Goal: Information Seeking & Learning: Learn about a topic

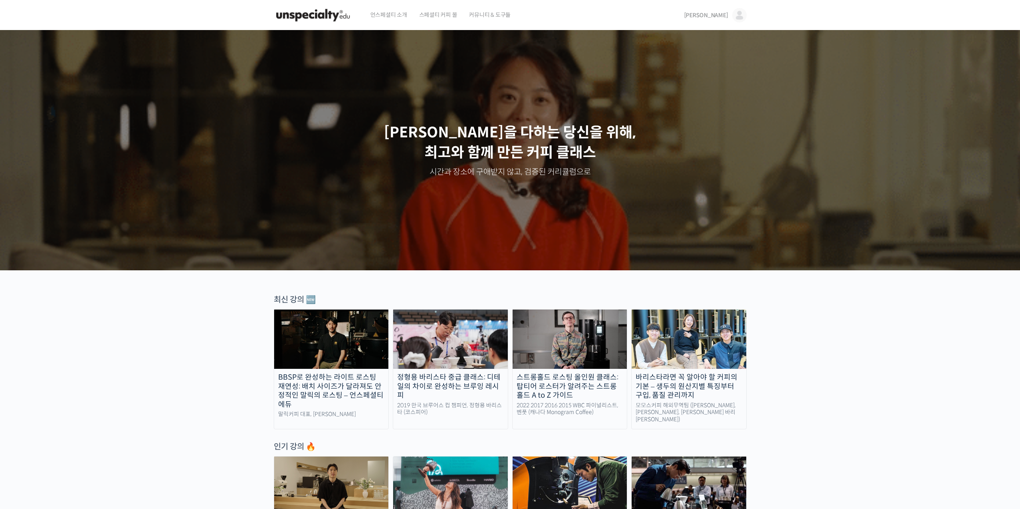
click at [741, 14] on img at bounding box center [739, 15] width 14 height 14
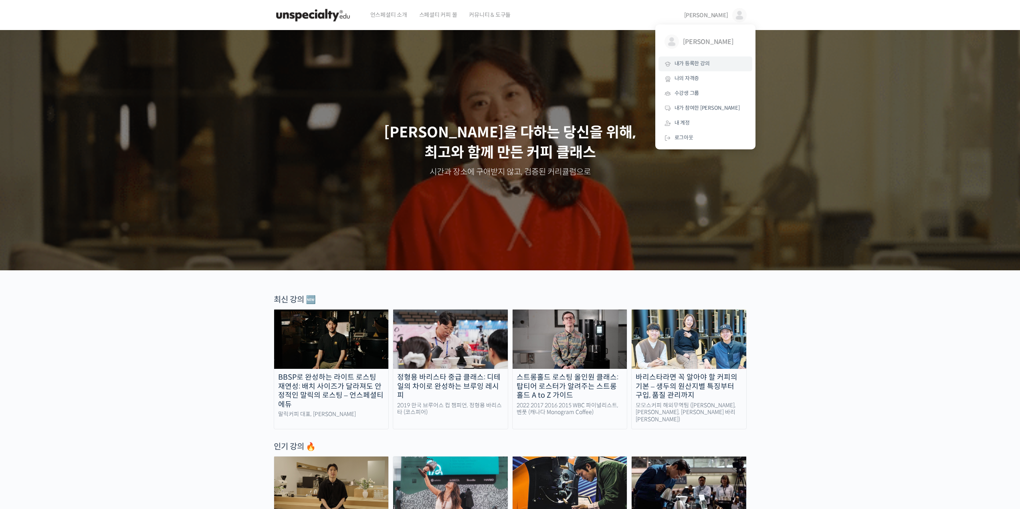
click at [692, 64] on span "내가 등록한 강의" at bounding box center [692, 63] width 35 height 7
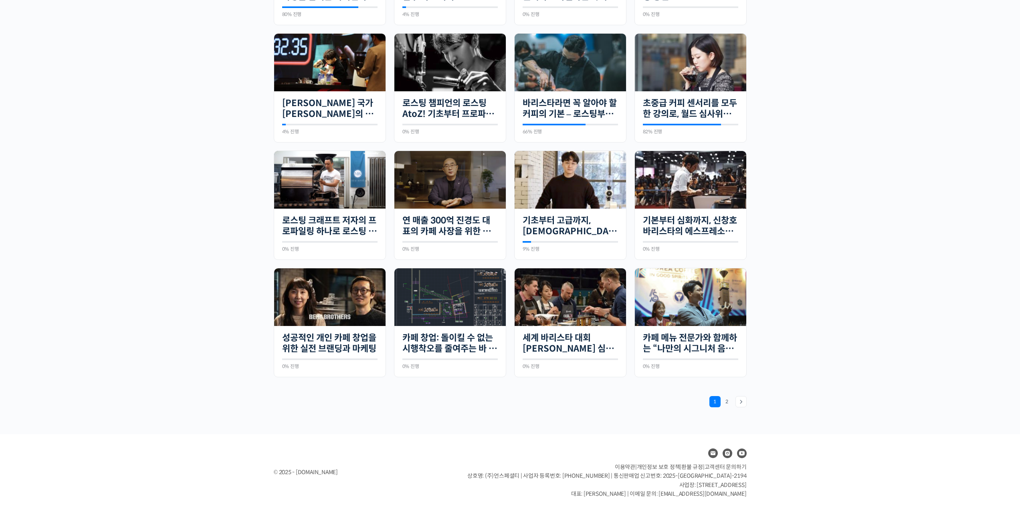
scroll to position [415, 0]
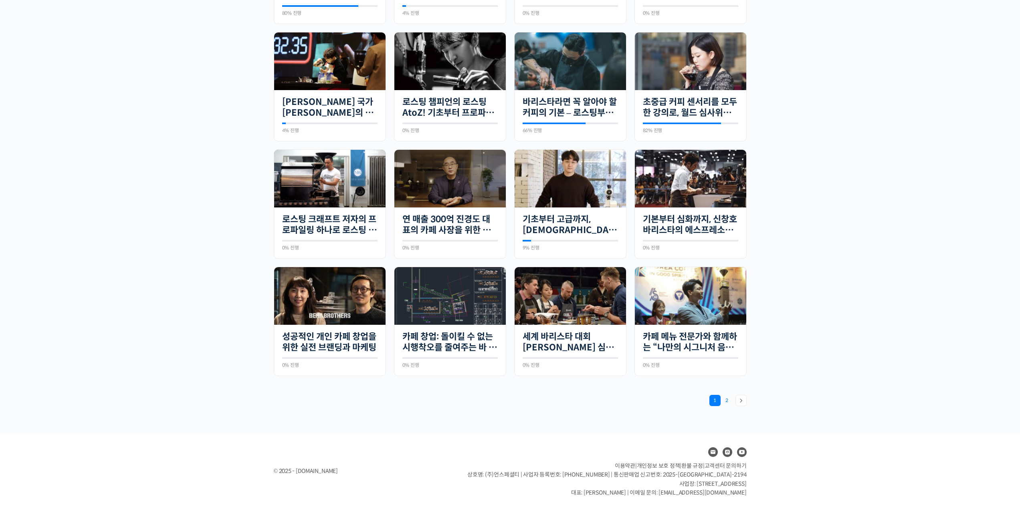
click at [729, 400] on link "Page 2" at bounding box center [726, 400] width 11 height 11
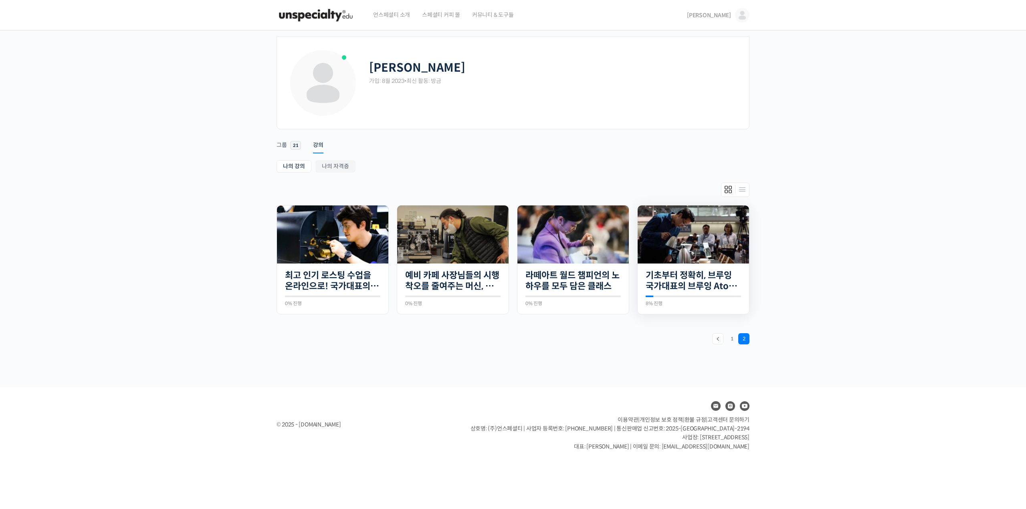
click at [703, 224] on img at bounding box center [693, 235] width 111 height 58
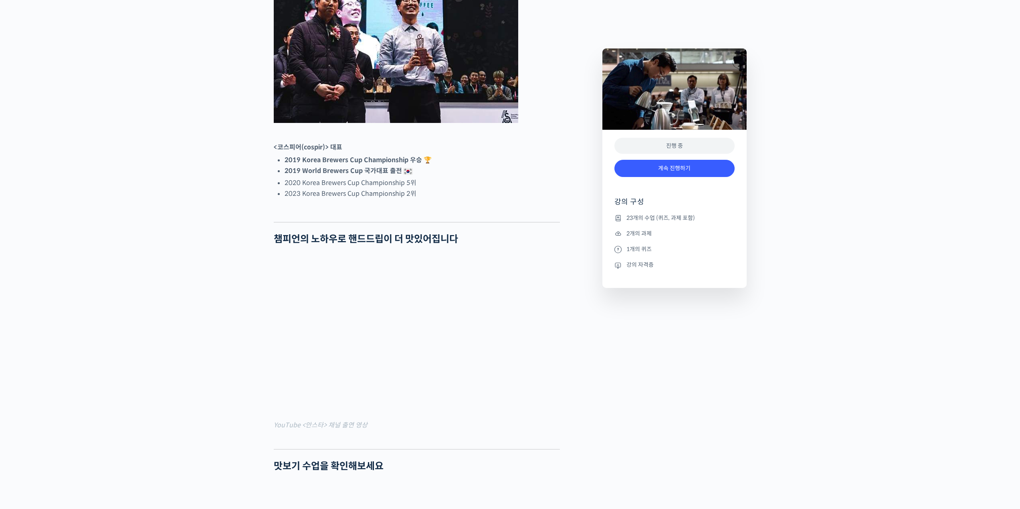
scroll to position [601, 0]
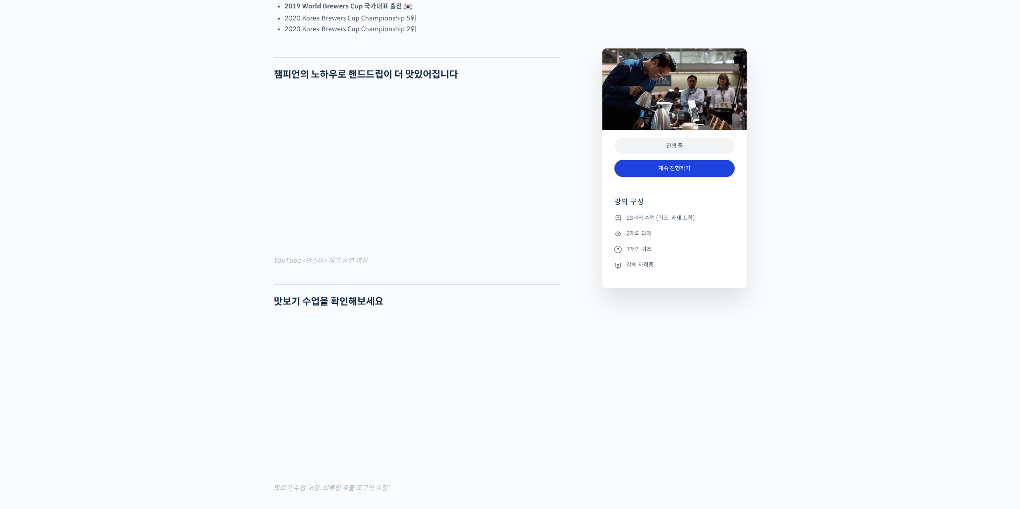
click at [683, 170] on link "계속 진행하기" at bounding box center [674, 168] width 120 height 17
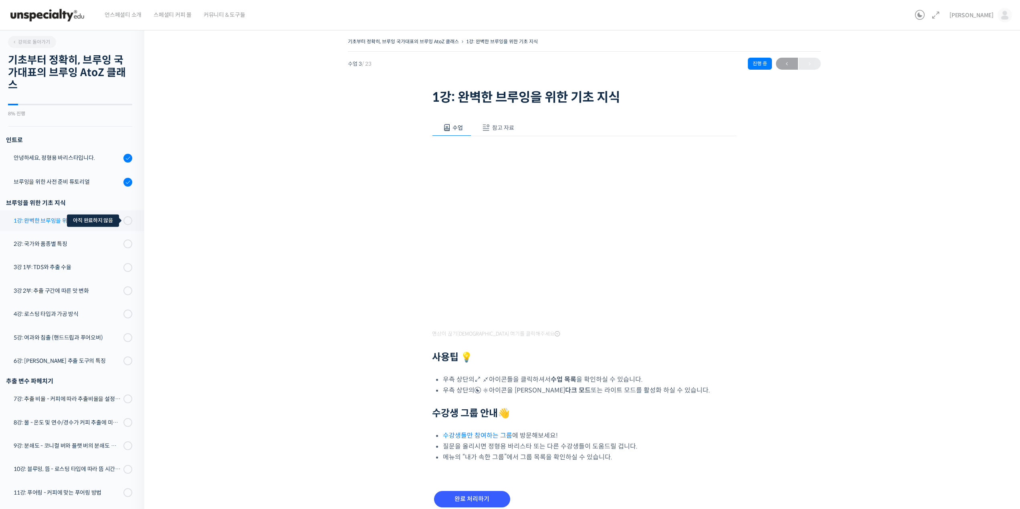
click at [127, 223] on span at bounding box center [130, 220] width 6 height 9
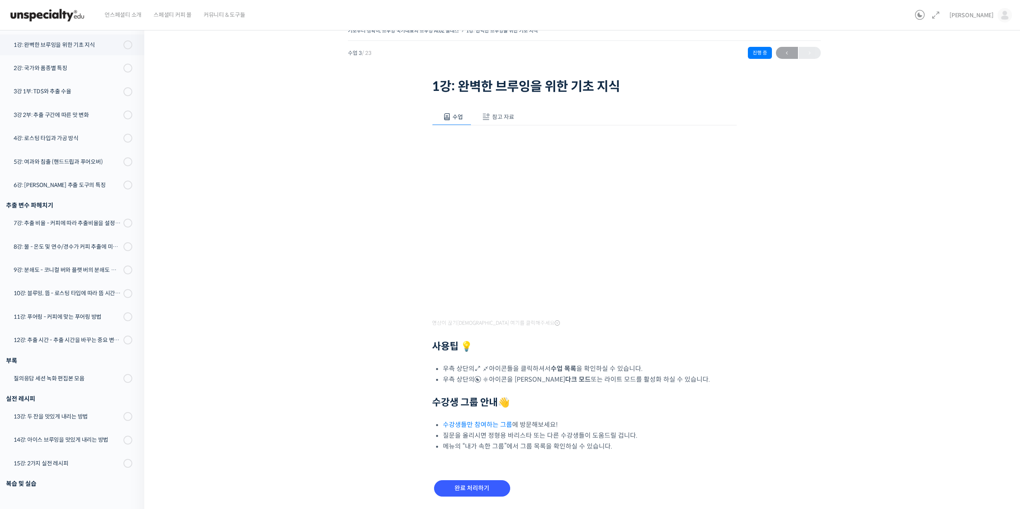
scroll to position [36, 0]
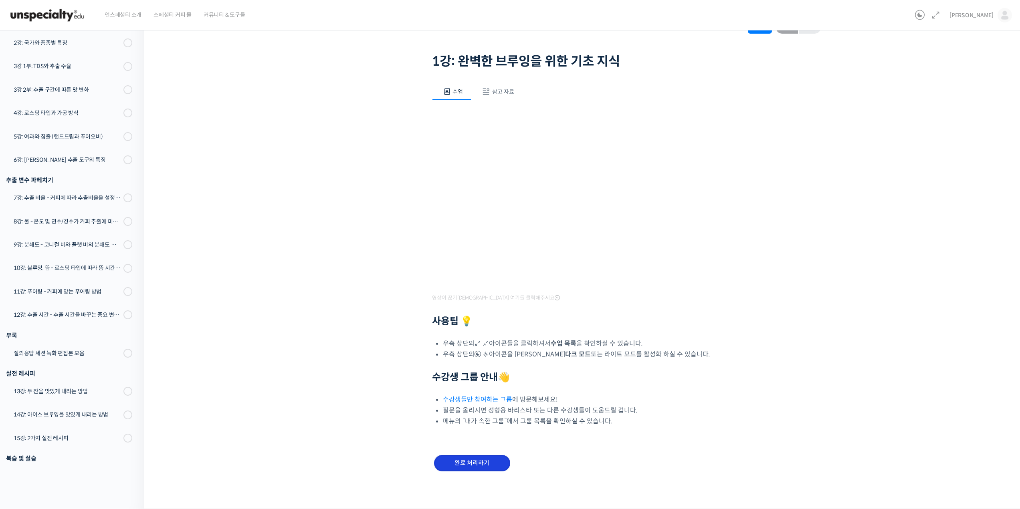
click at [484, 460] on input "완료 처리하기" at bounding box center [472, 463] width 76 height 16
